Goal: Check status: Check status

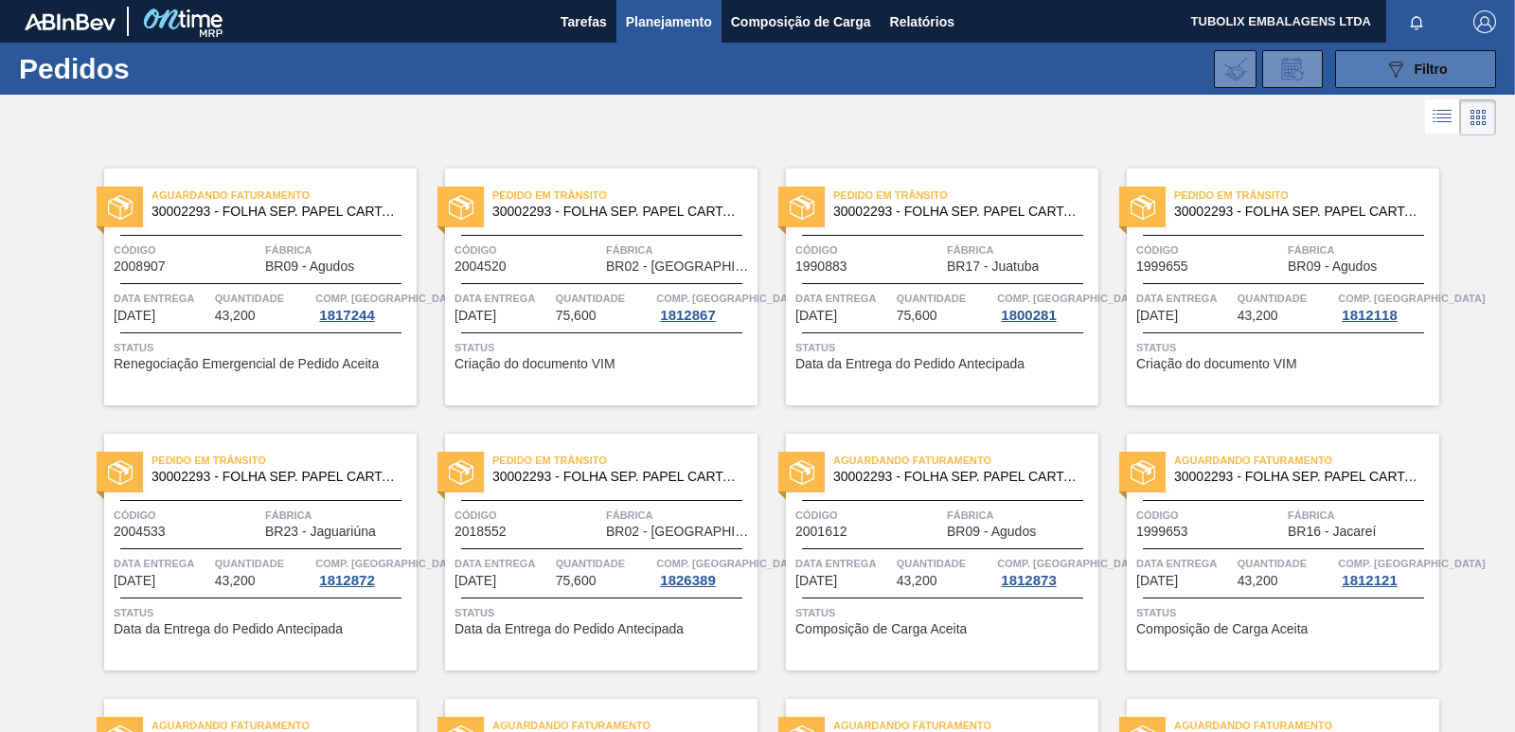
click at [1368, 77] on button "089F7B8B-B2A5-4AFE-B5C0-19BA573D28AC Filtro" at bounding box center [1415, 69] width 161 height 38
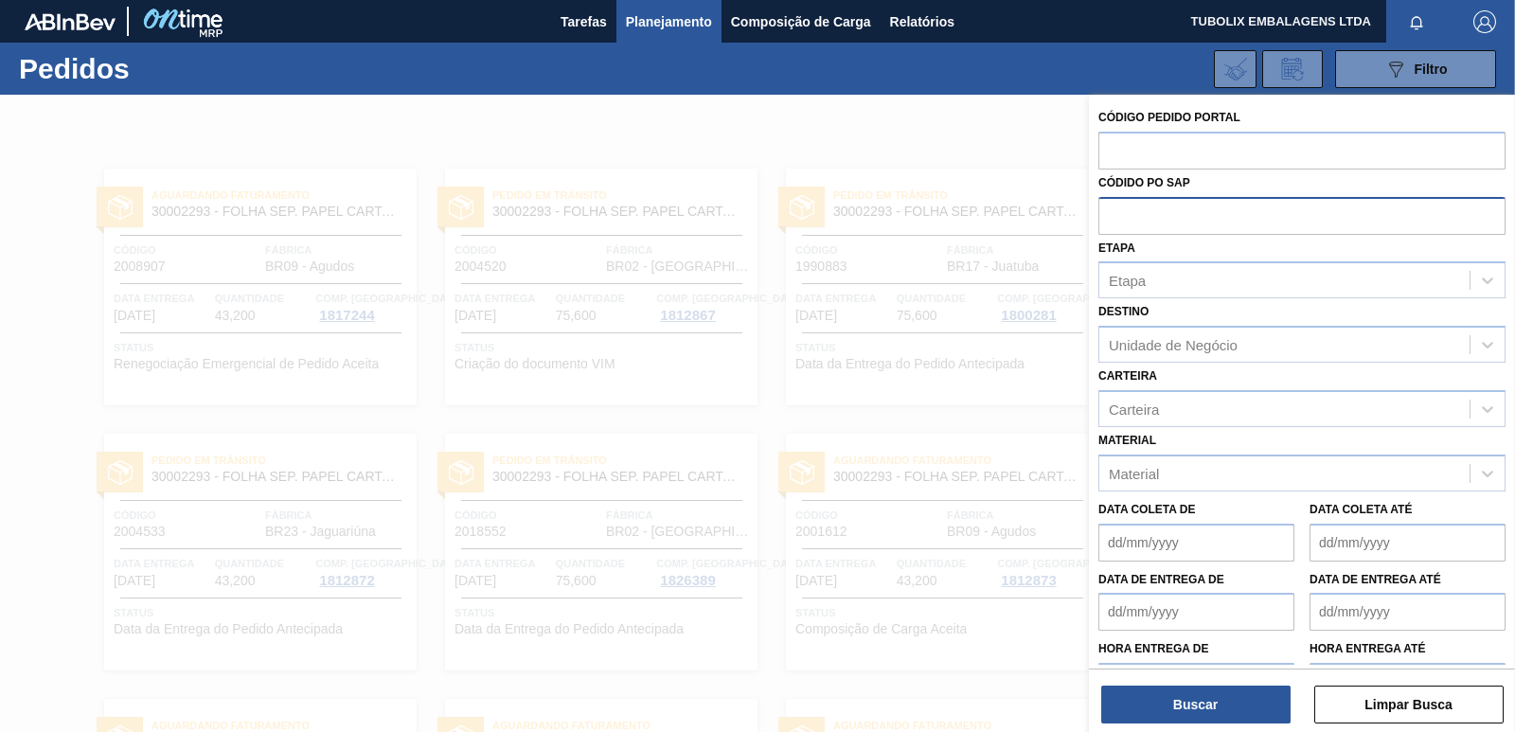
click at [1169, 213] on input "text" at bounding box center [1301, 215] width 407 height 36
paste input "5800353993"
type input "5800353993"
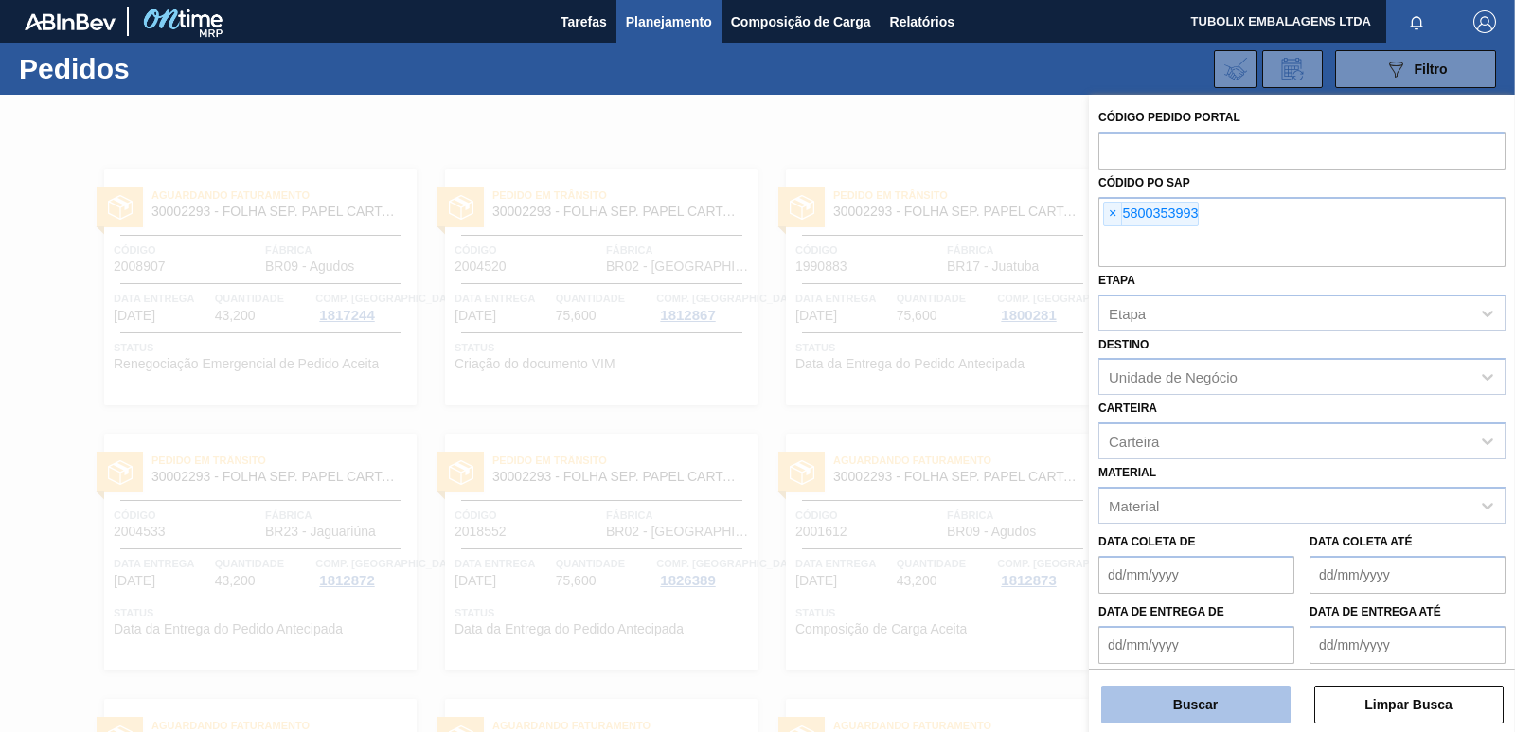
click at [1174, 694] on button "Buscar" at bounding box center [1195, 704] width 189 height 38
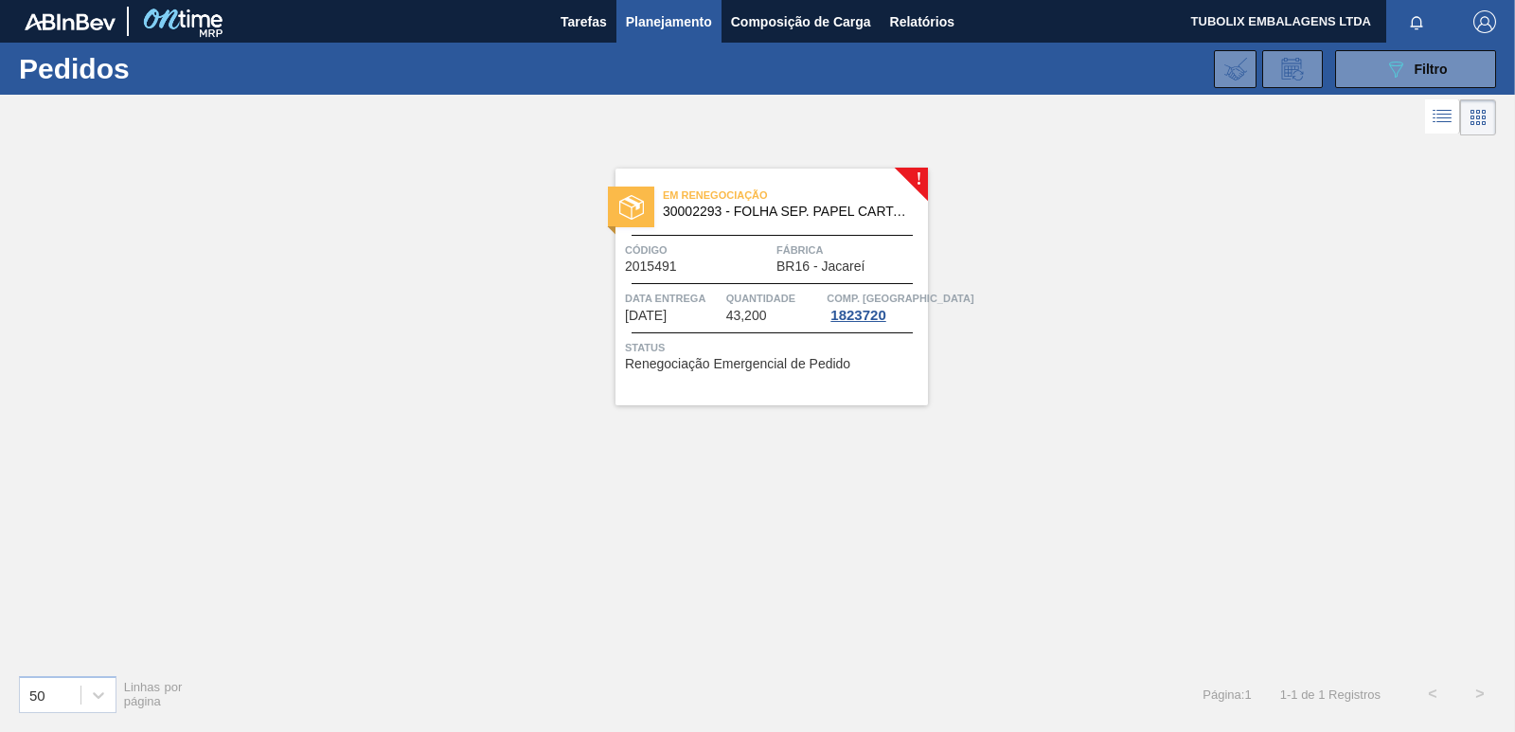
click at [785, 232] on div "Em renegociação 30002293 - FOLHA SEP. PAPEL CARTAO 1200x1000M 350g Código 20154…" at bounding box center [771, 287] width 312 height 237
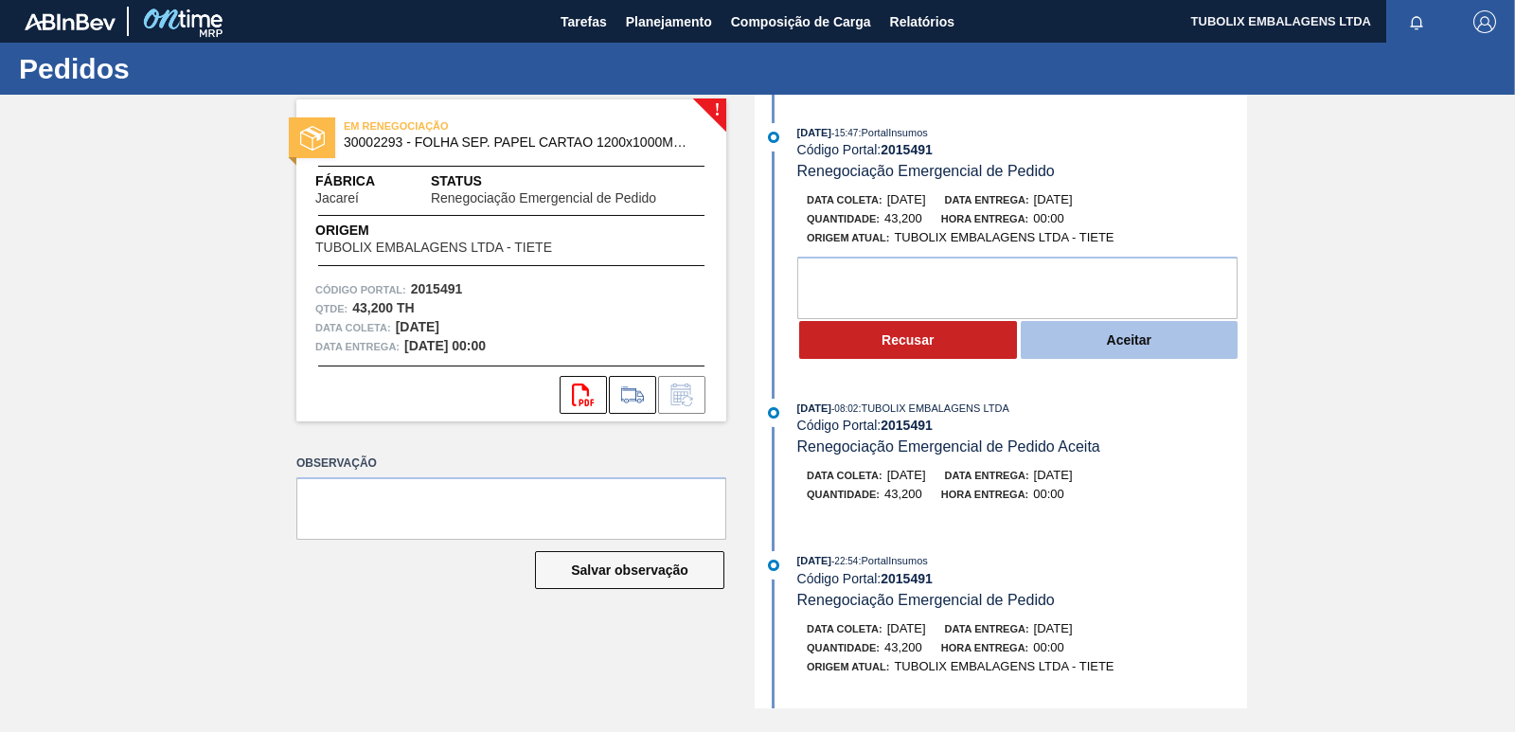
click at [1136, 329] on button "Aceitar" at bounding box center [1130, 340] width 218 height 38
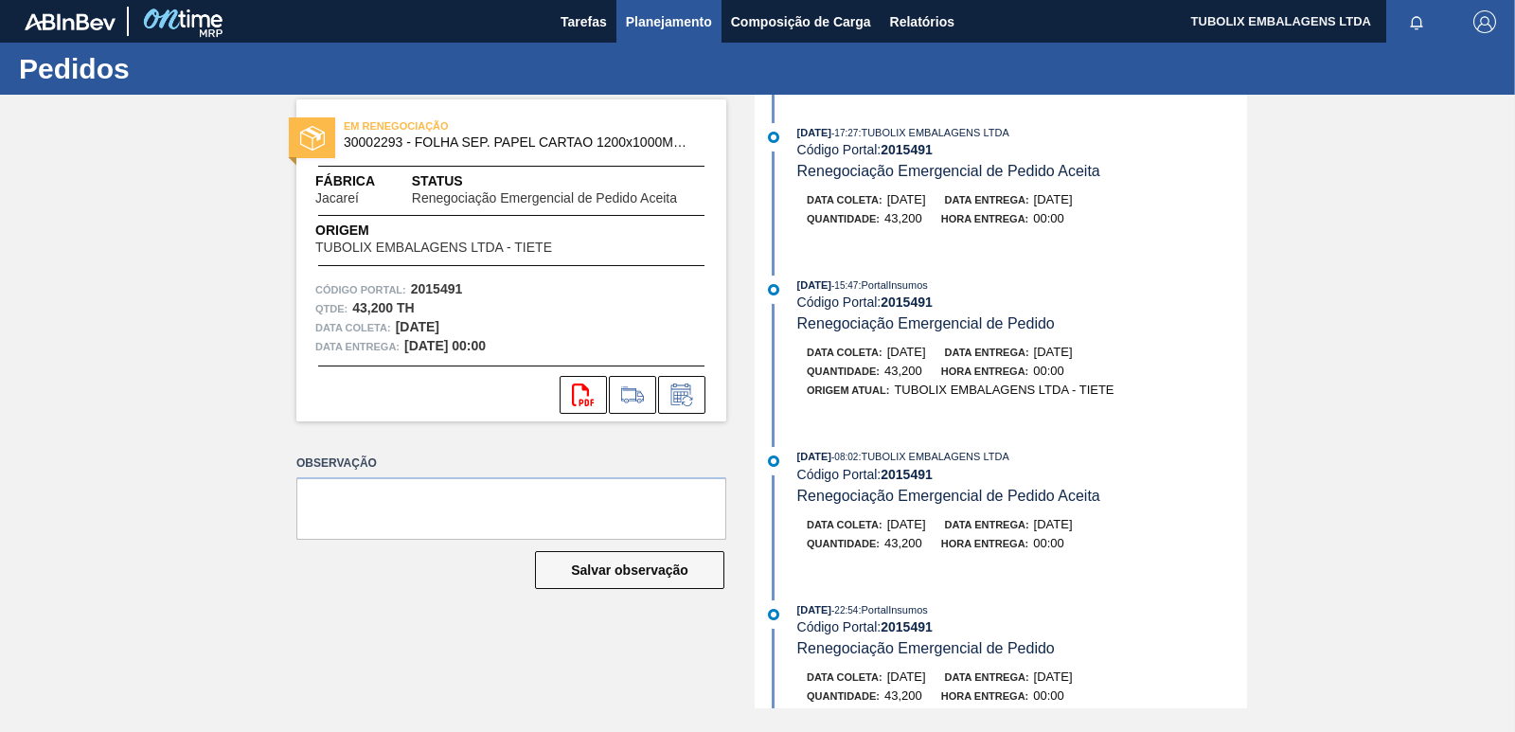
click at [656, 12] on span "Planejamento" at bounding box center [669, 21] width 86 height 23
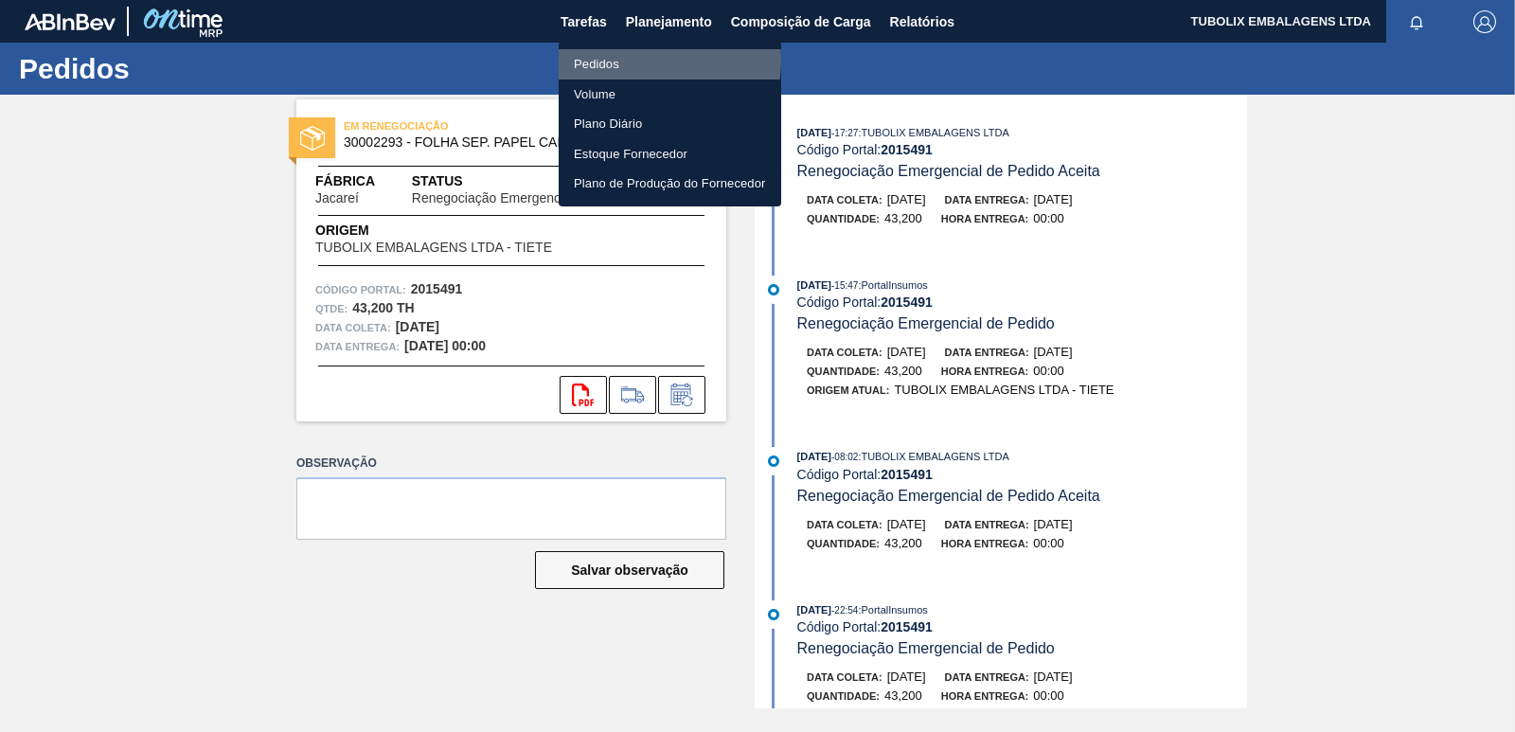
click at [631, 60] on li "Pedidos" at bounding box center [670, 64] width 222 height 30
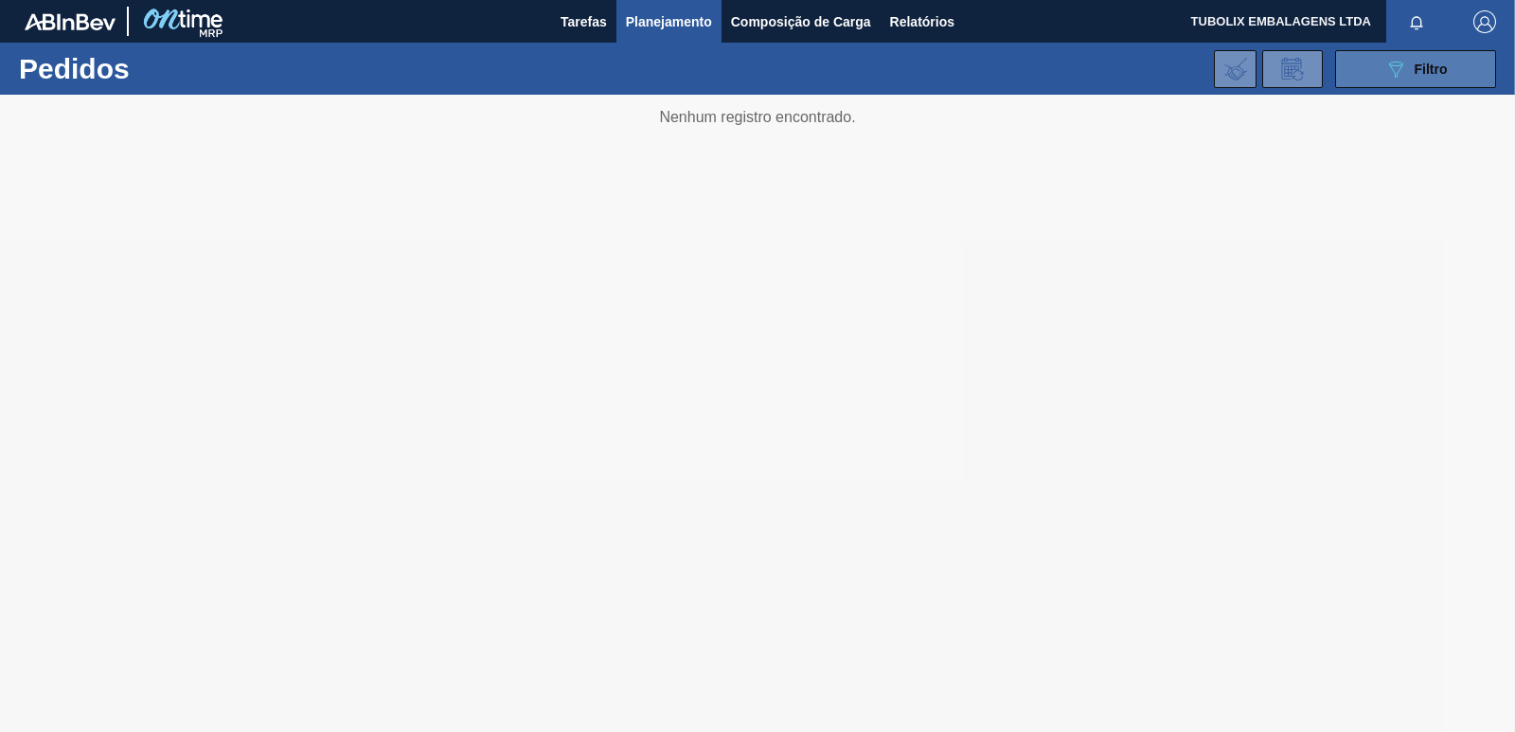
click at [1399, 78] on icon "089F7B8B-B2A5-4AFE-B5C0-19BA573D28AC" at bounding box center [1395, 69] width 23 height 23
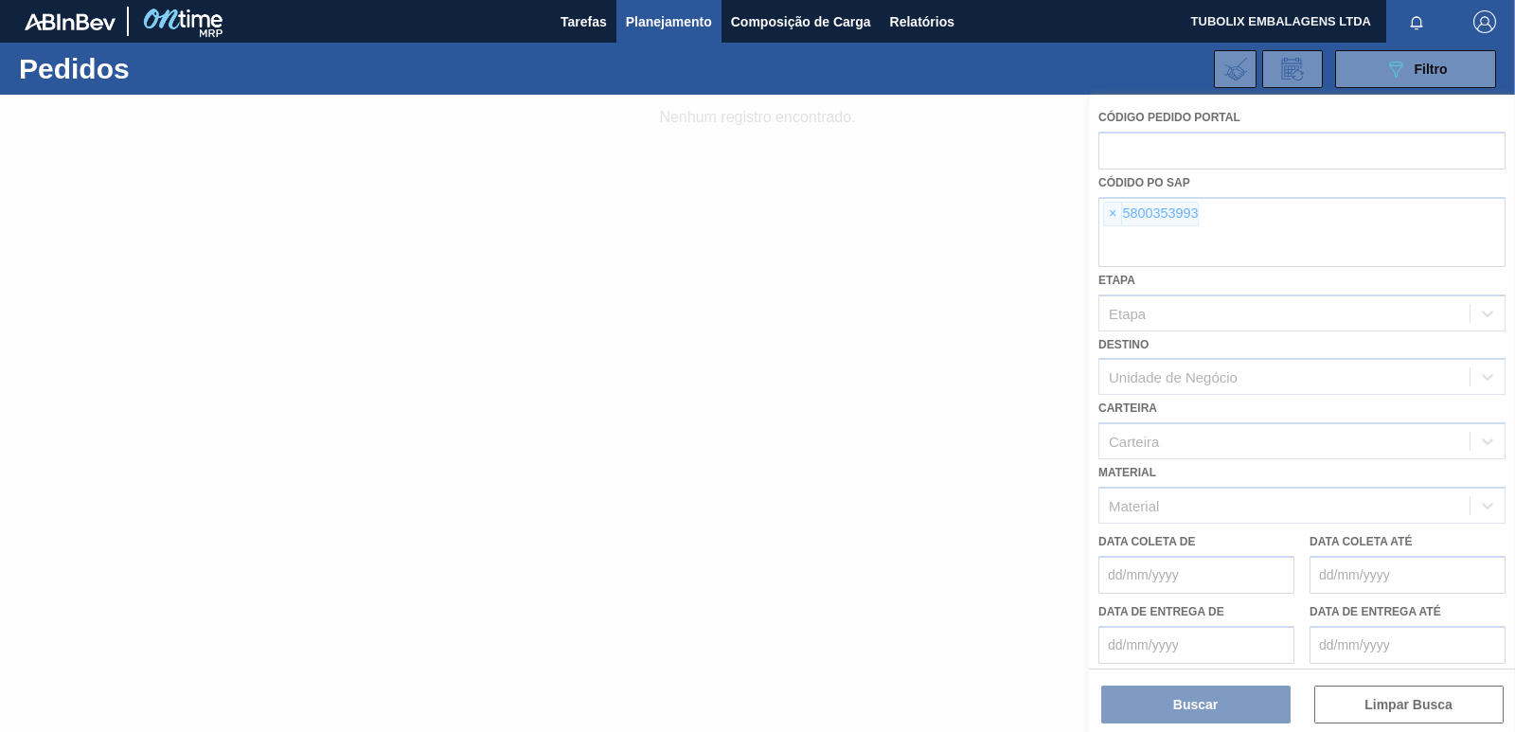
click at [1116, 210] on div at bounding box center [757, 413] width 1515 height 637
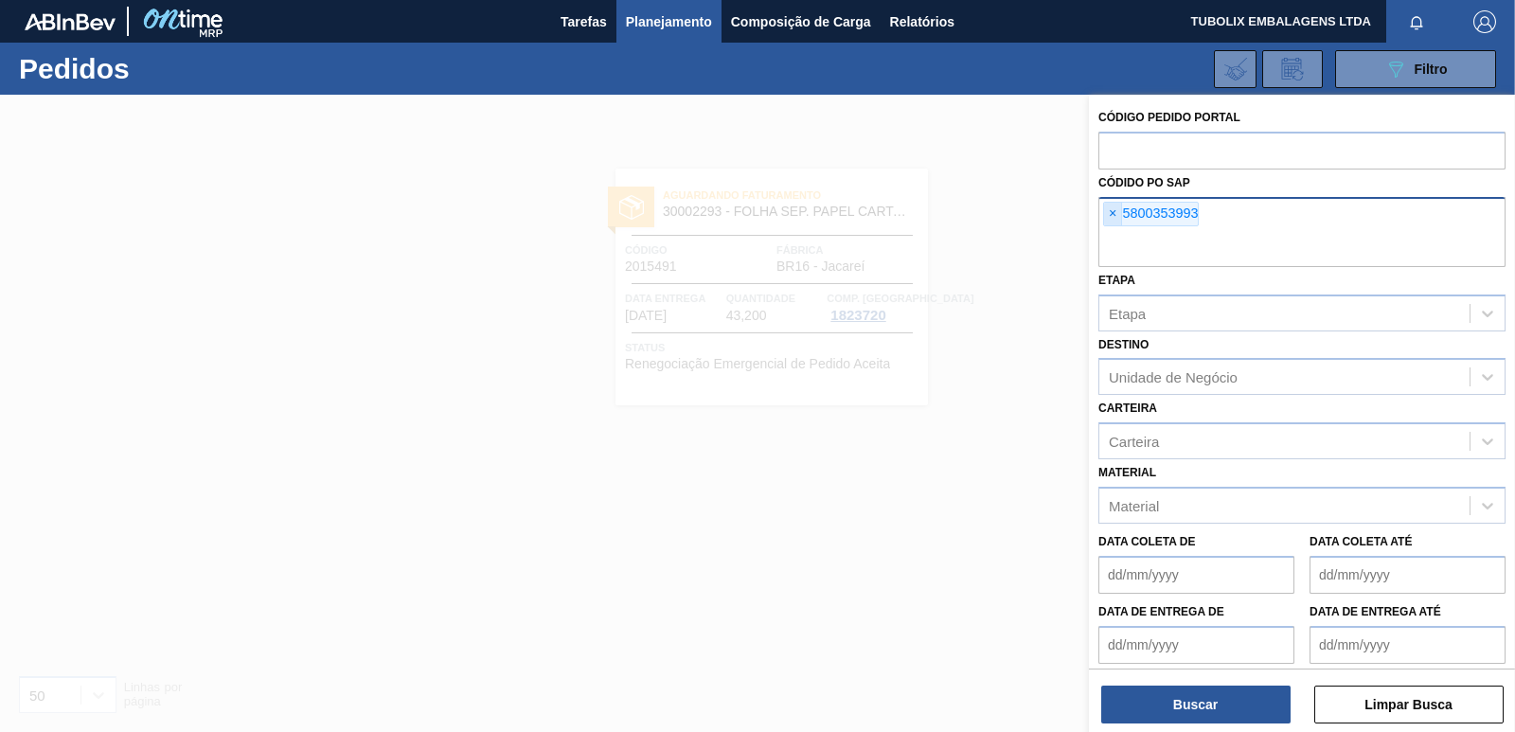
click at [1116, 211] on span "×" at bounding box center [1113, 214] width 18 height 23
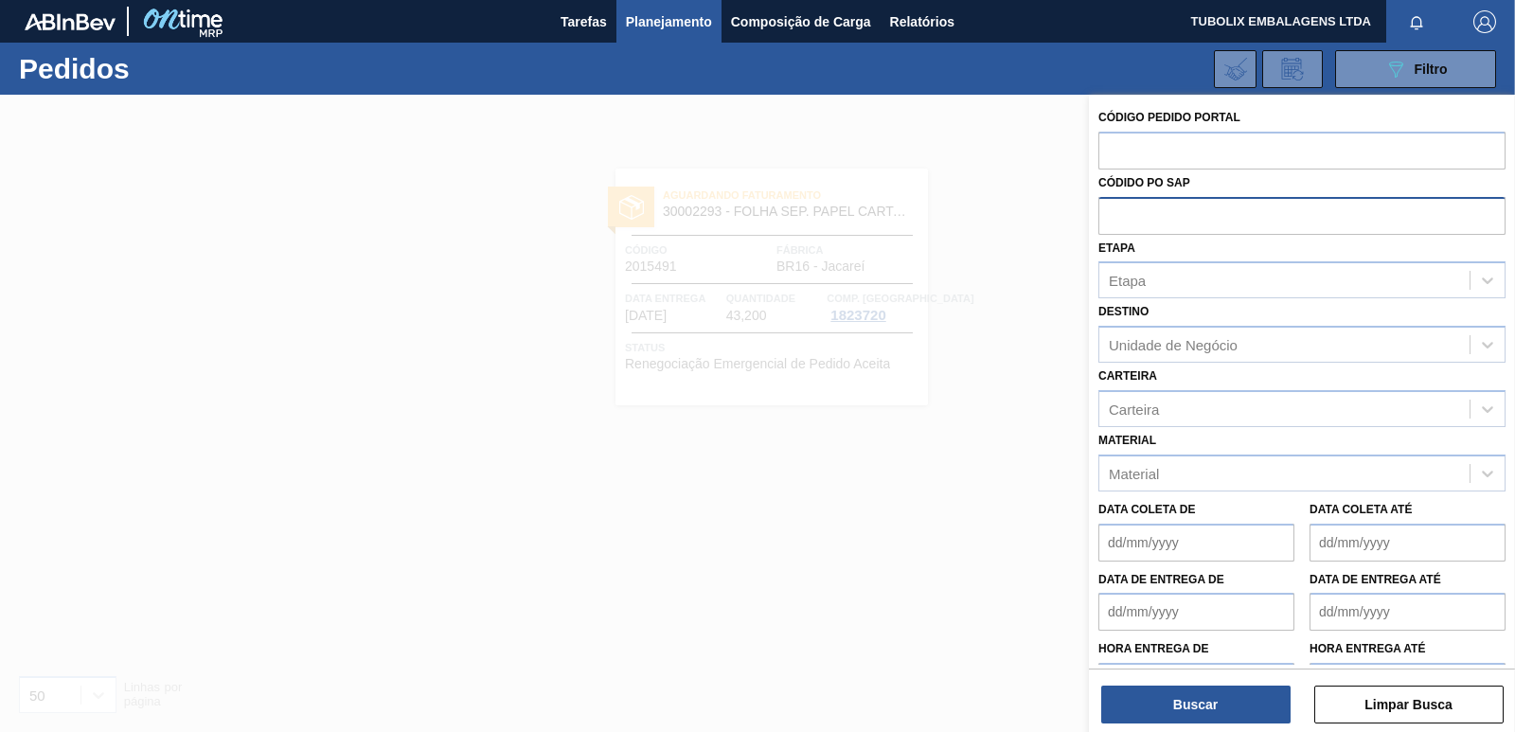
paste input "5800344853"
type input "5800344853"
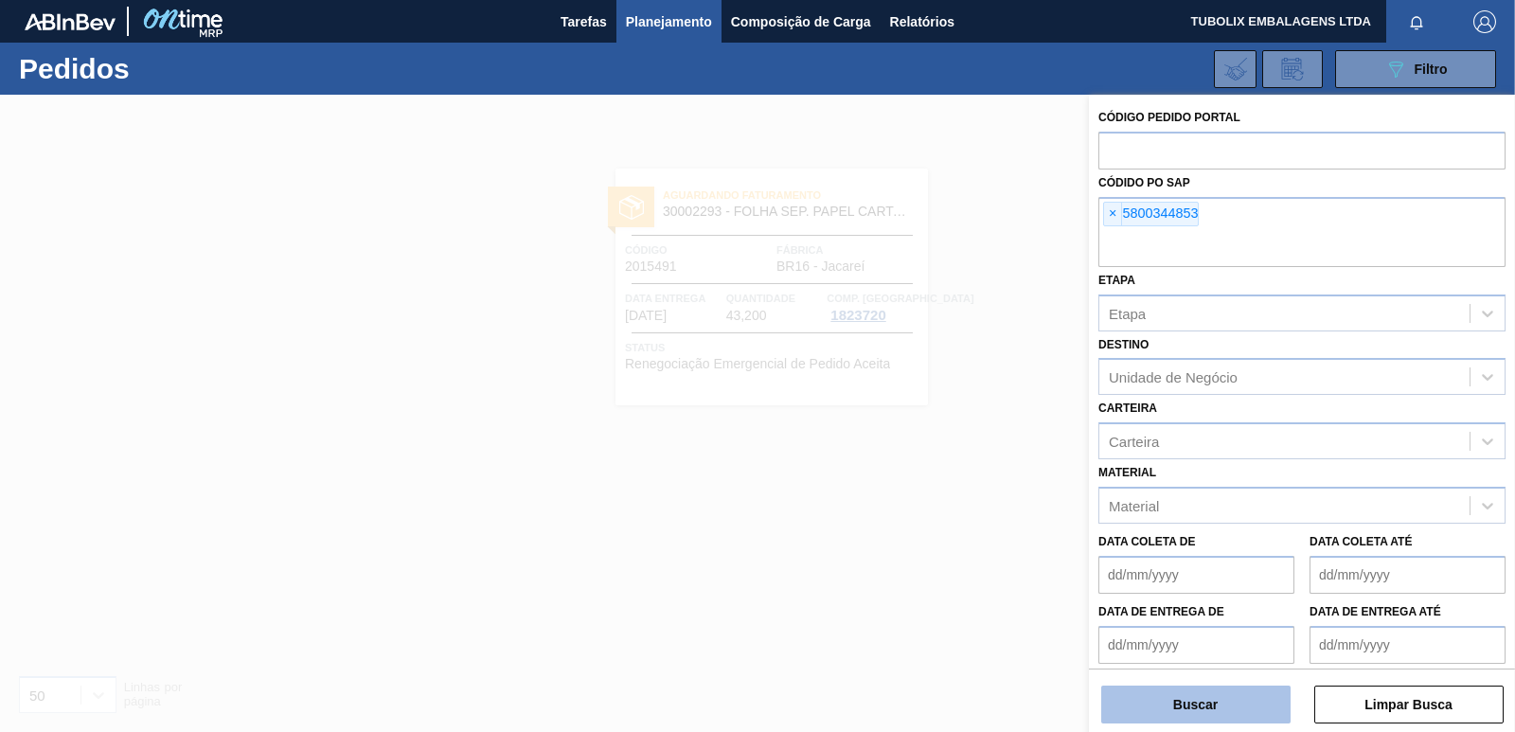
click at [1199, 697] on button "Buscar" at bounding box center [1195, 704] width 189 height 38
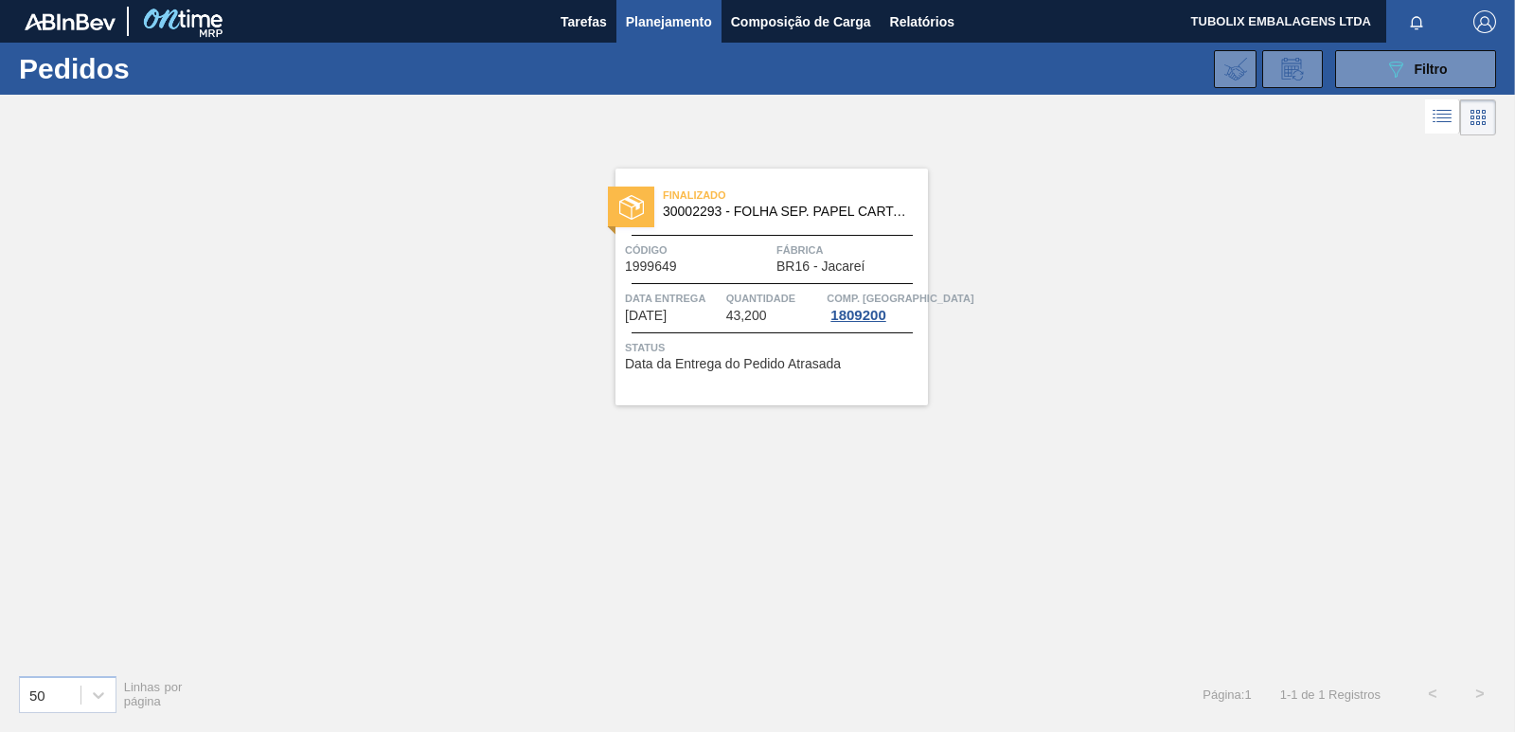
click at [737, 221] on div "Finalizado 30002293 - FOLHA SEP. PAPEL CARTAO 1200x1000M 350g" at bounding box center [771, 204] width 312 height 43
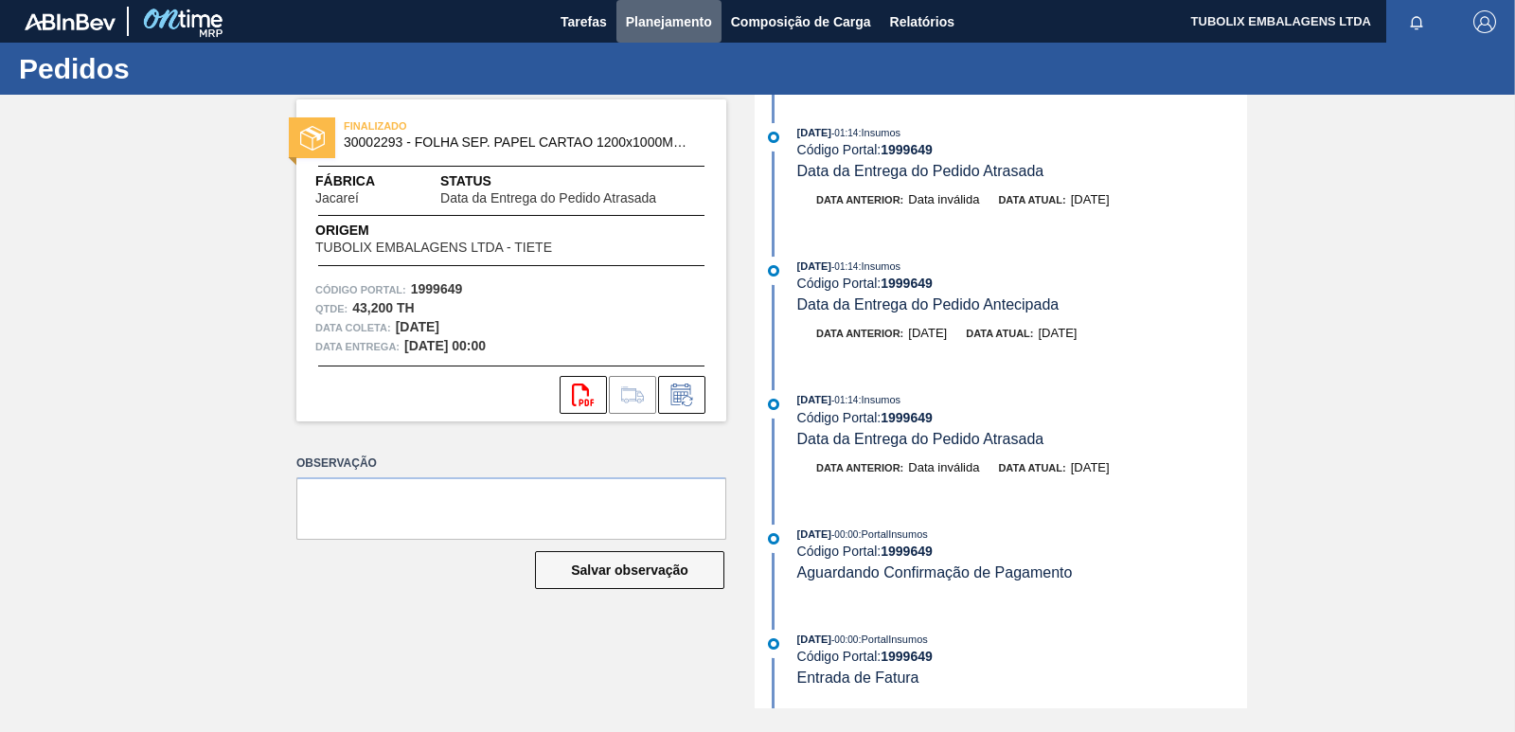
drag, startPoint x: 694, startPoint y: 15, endPoint x: 747, endPoint y: 76, distance: 80.5
click at [694, 14] on span "Planejamento" at bounding box center [669, 21] width 86 height 23
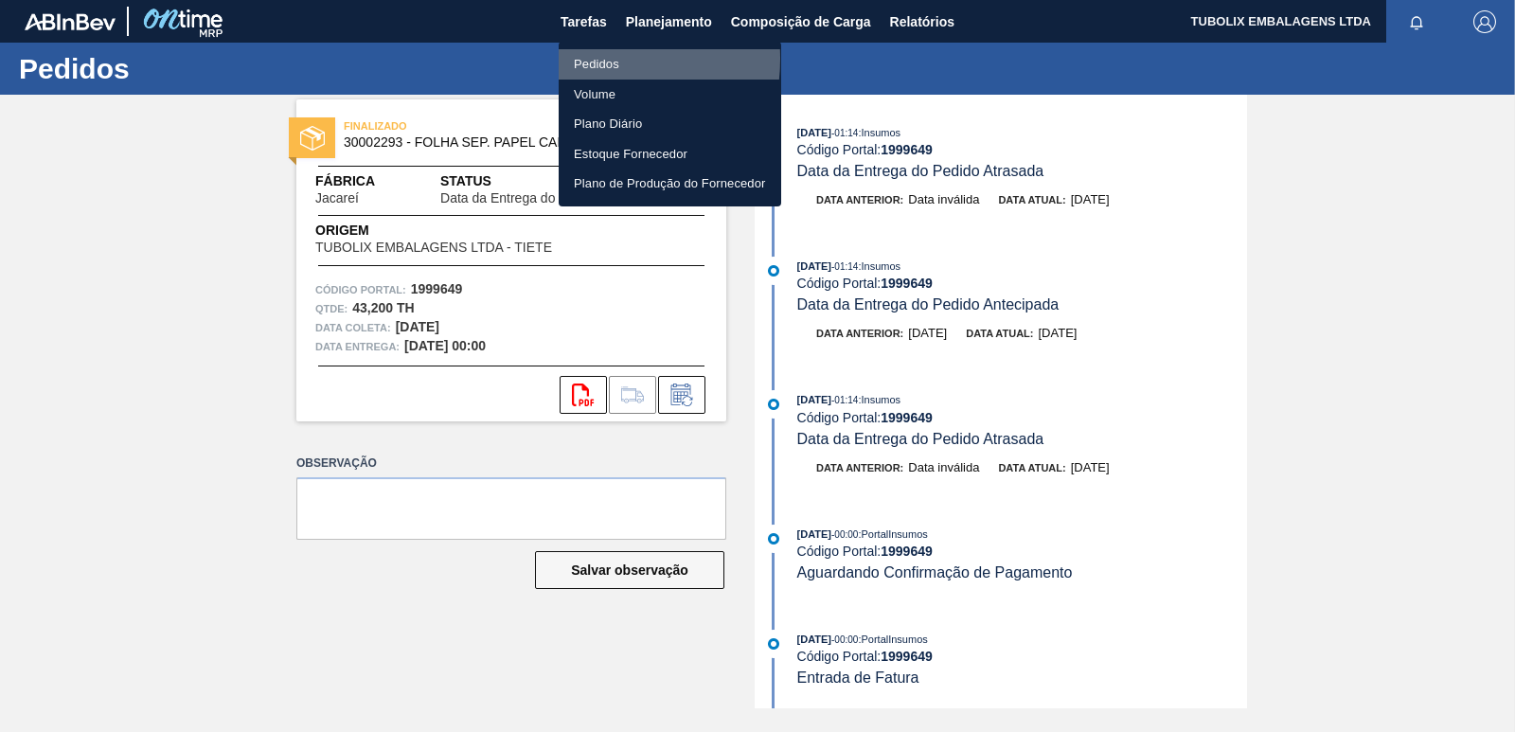
drag, startPoint x: 580, startPoint y: 59, endPoint x: 794, endPoint y: 199, distance: 255.8
click at [581, 59] on li "Pedidos" at bounding box center [670, 64] width 222 height 30
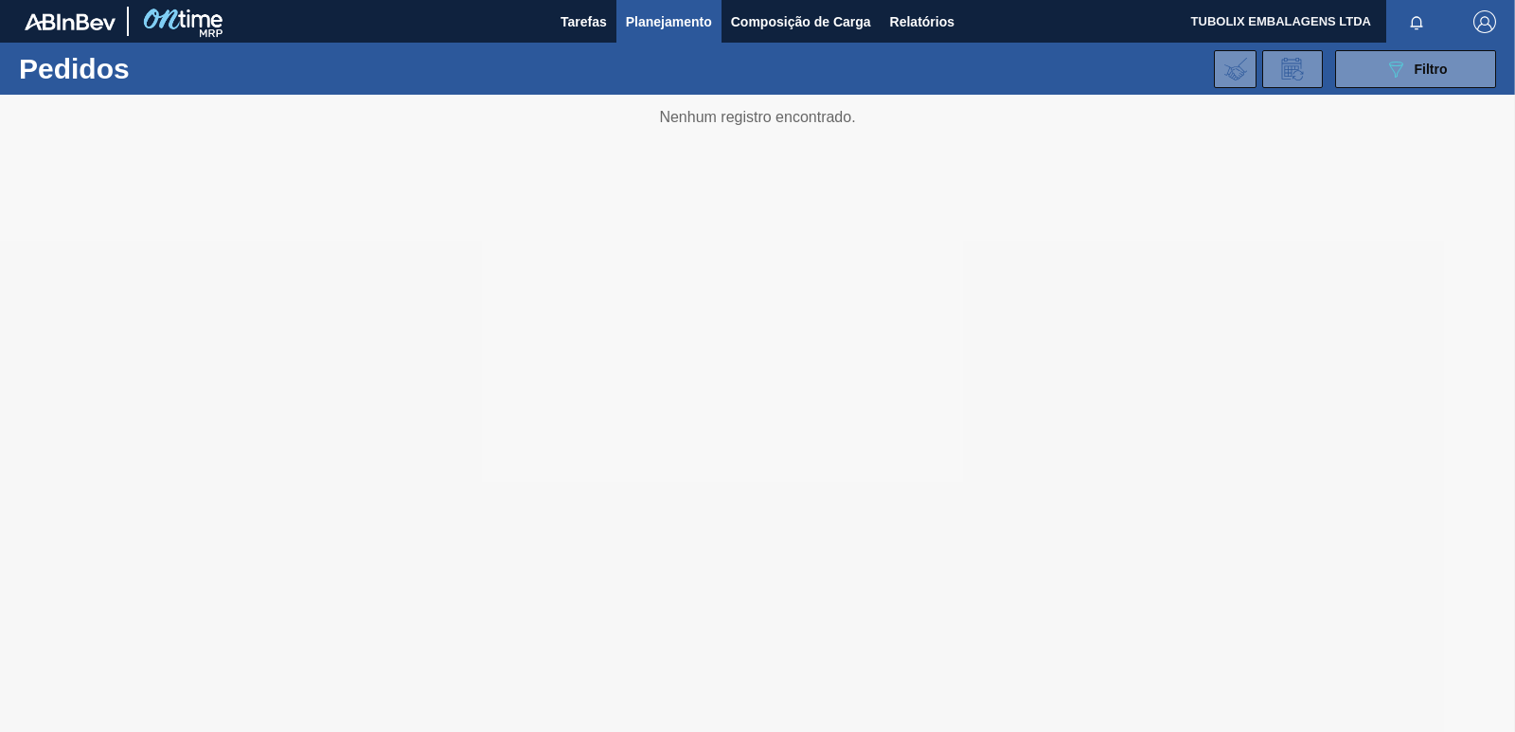
drag, startPoint x: 1442, startPoint y: 67, endPoint x: 1403, endPoint y: 136, distance: 79.3
click at [1441, 66] on span "Filtro" at bounding box center [1430, 69] width 33 height 15
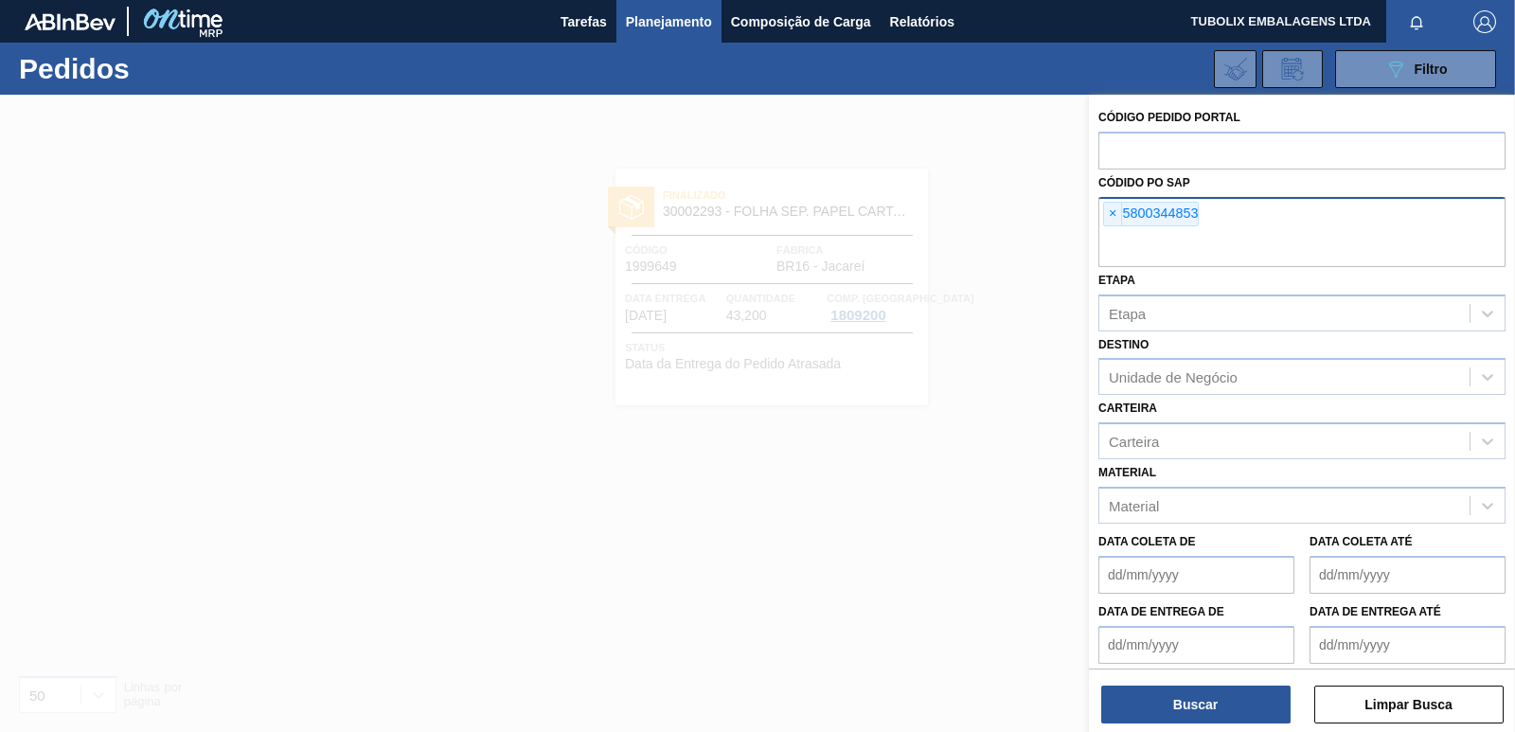
click at [1113, 212] on span "×" at bounding box center [1113, 214] width 18 height 23
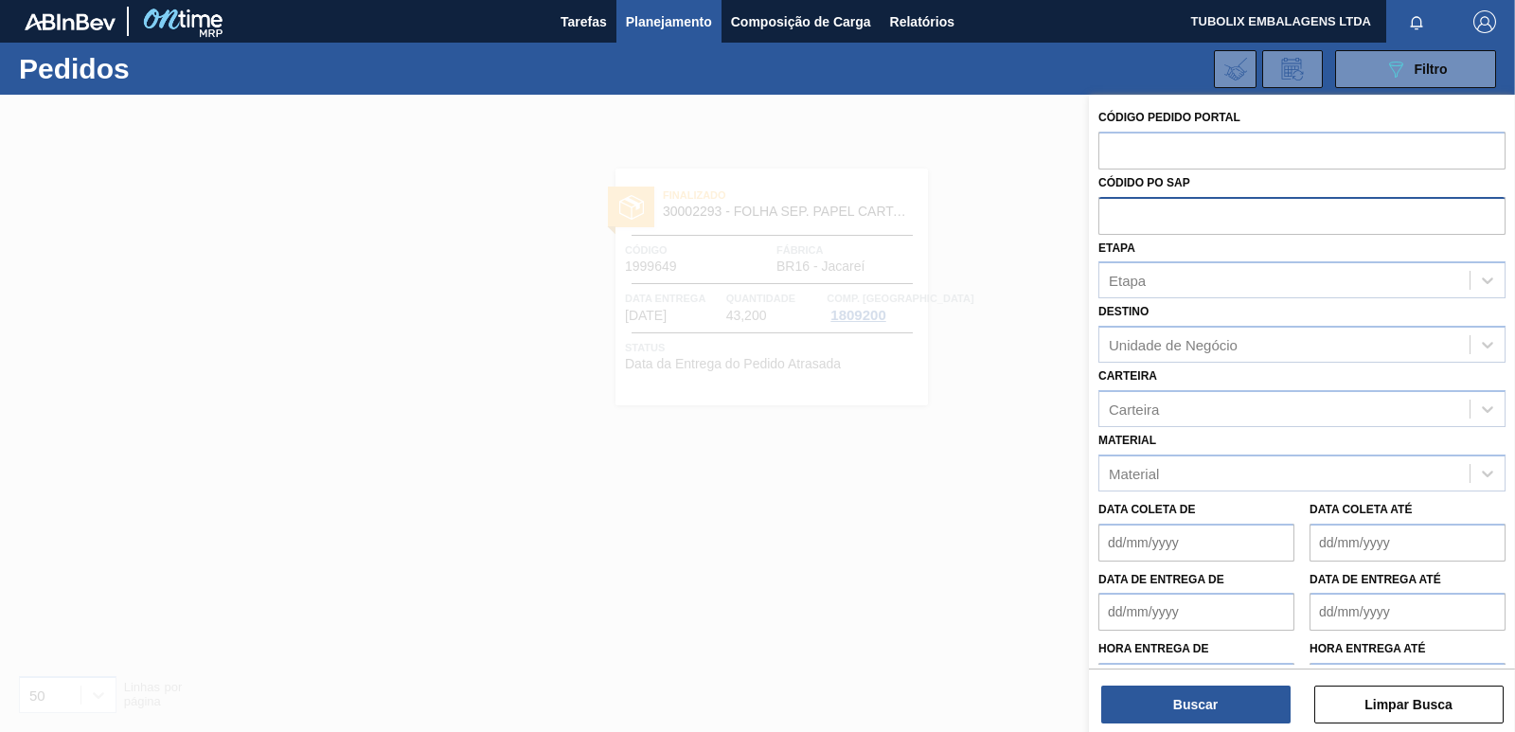
paste input "5800344850"
type input "5800344850"
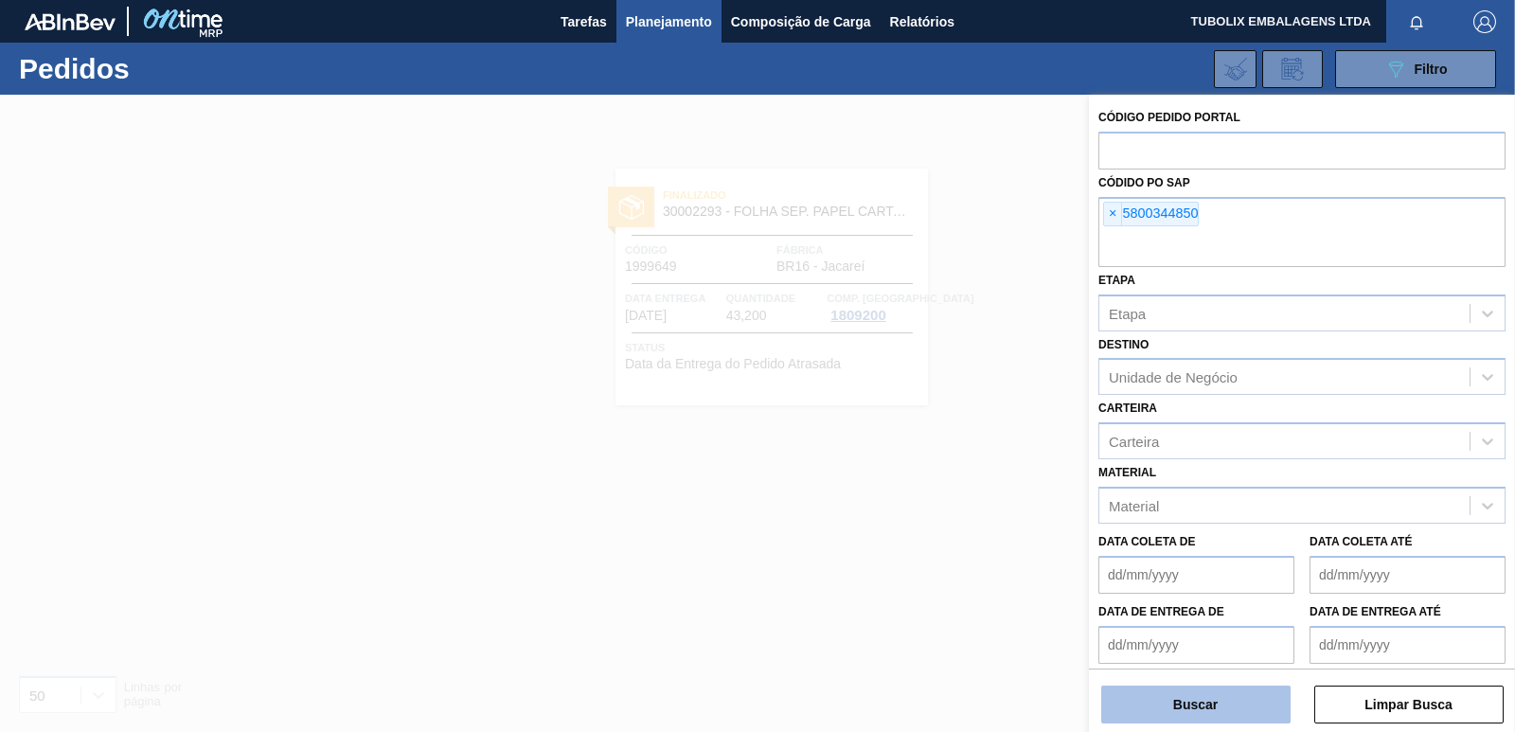
click at [1217, 708] on button "Buscar" at bounding box center [1195, 704] width 189 height 38
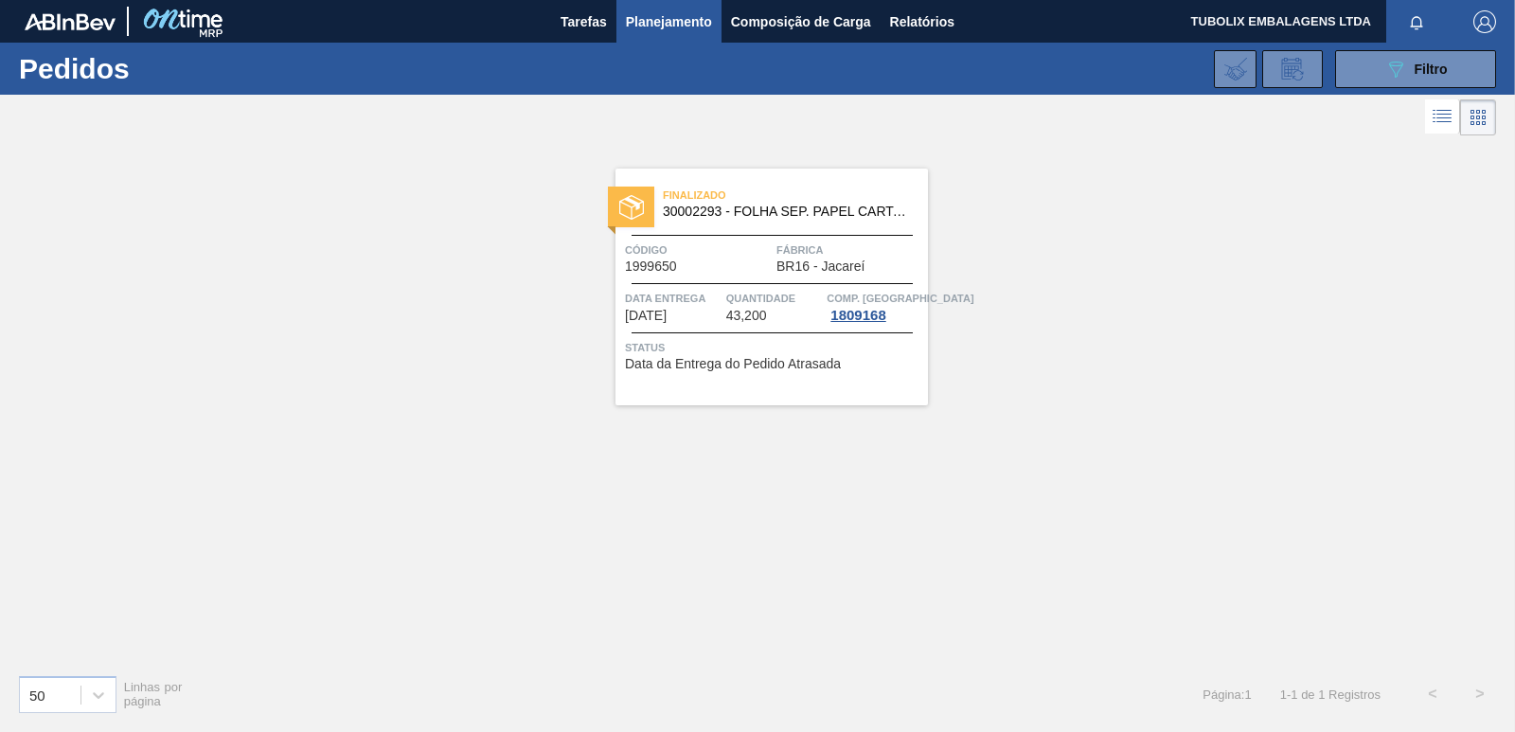
click at [729, 229] on div "Finalizado 30002293 - FOLHA SEP. PAPEL CARTAO 1200x1000M 350g Código 1999650 Fá…" at bounding box center [771, 287] width 312 height 237
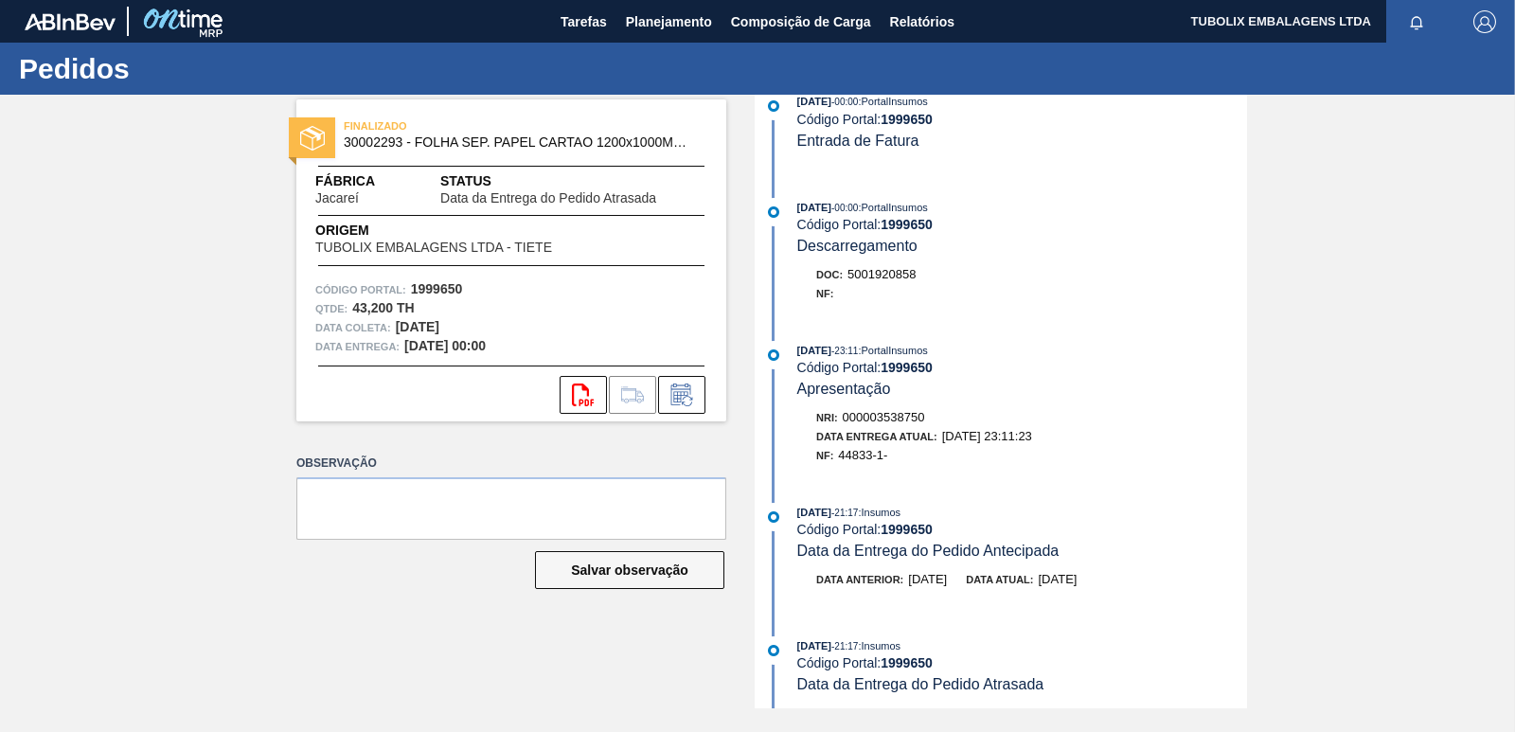
scroll to position [284, 0]
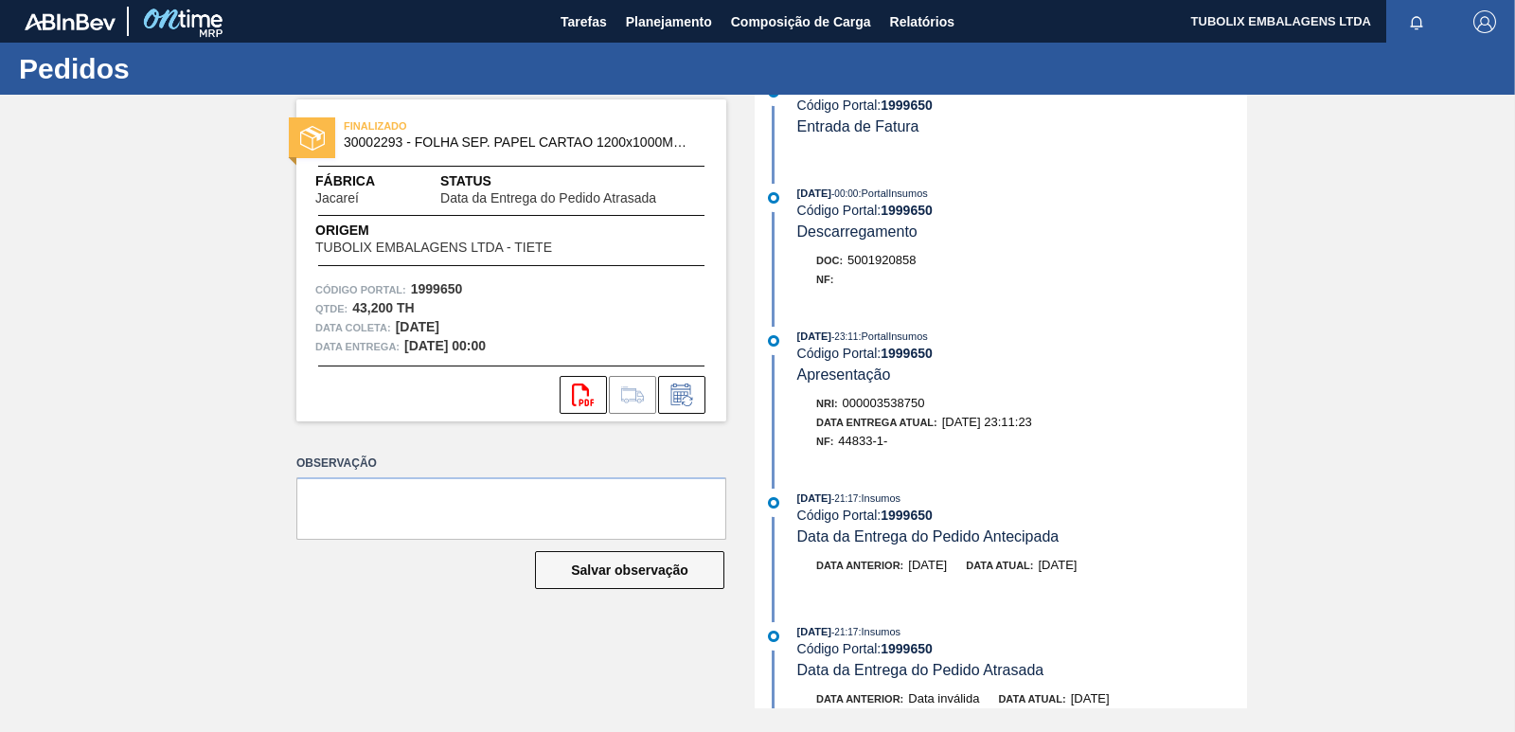
click at [1475, 13] on img "button" at bounding box center [1484, 21] width 23 height 23
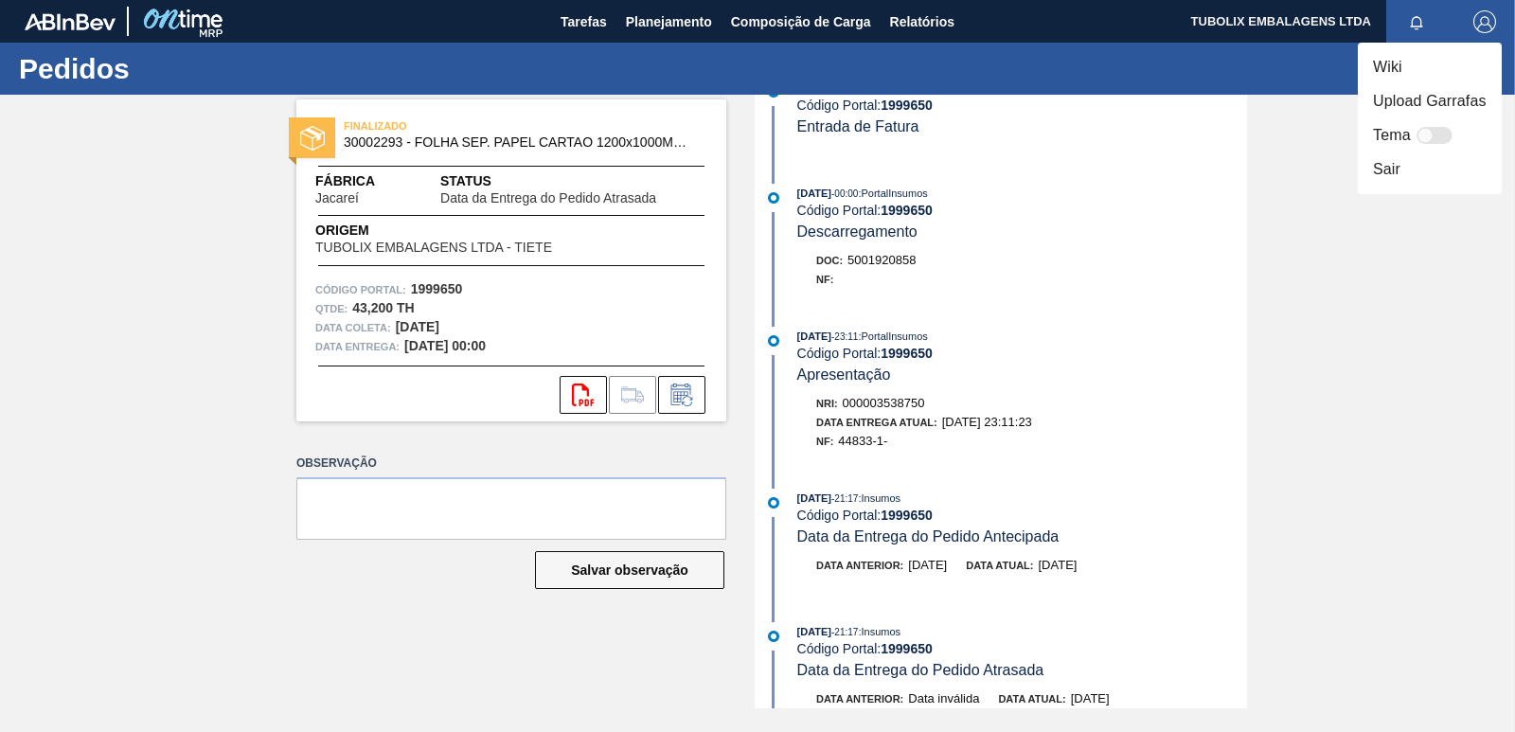
click at [1388, 170] on li "Sair" at bounding box center [1430, 169] width 144 height 34
